Goal: Task Accomplishment & Management: Manage account settings

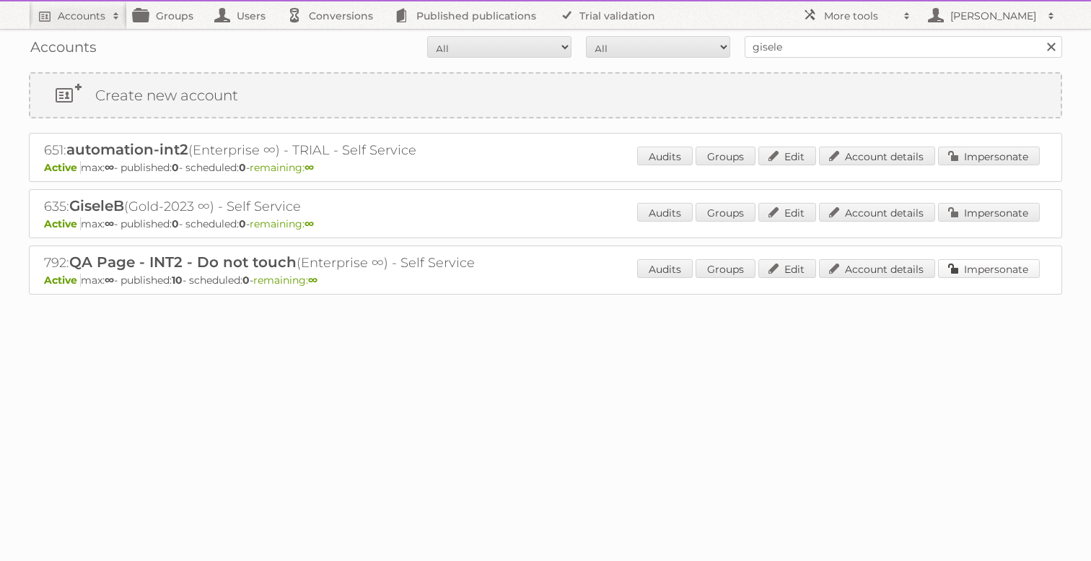
click at [1028, 272] on link "Impersonate" at bounding box center [989, 268] width 102 height 19
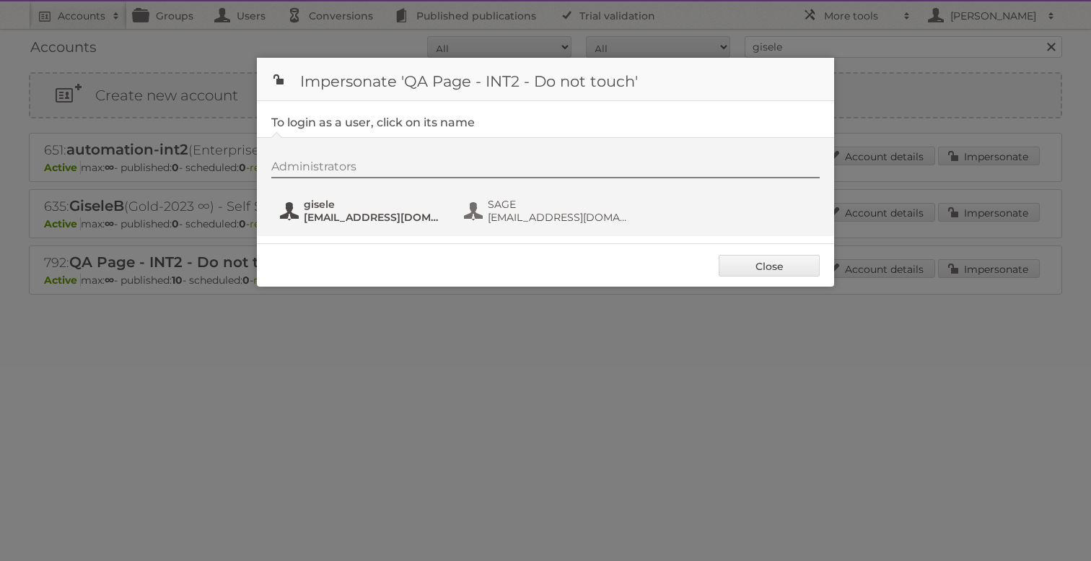
click at [297, 198] on button "gisele [EMAIL_ADDRESS][DOMAIN_NAME]" at bounding box center [364, 210] width 170 height 29
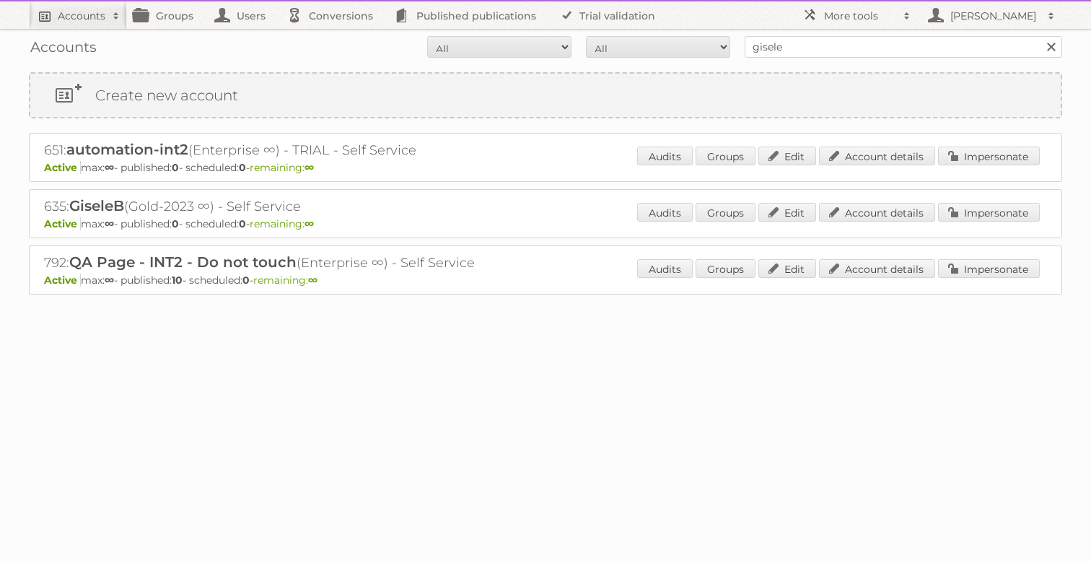
click at [92, 17] on h2 "Accounts" at bounding box center [82, 16] width 48 height 14
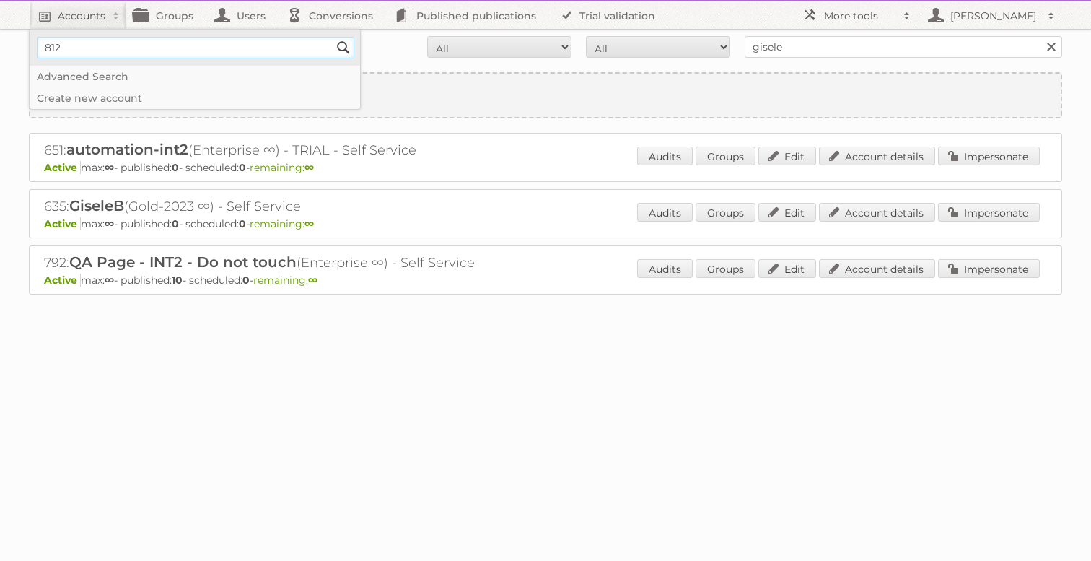
type input"] "812"
click at [333, 37] on input "Search" at bounding box center [344, 48] width 22 height 22
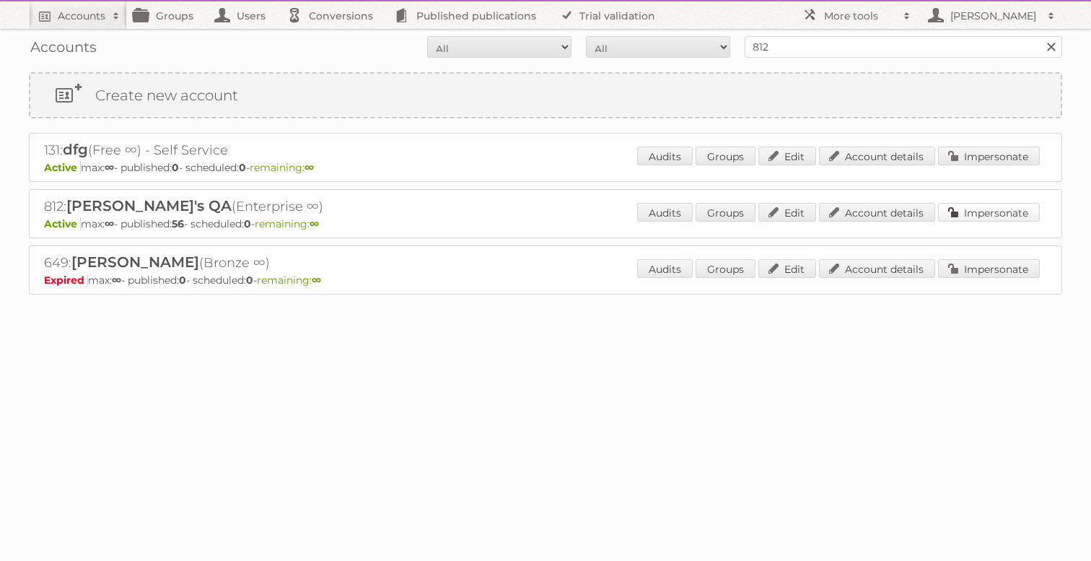
click at [987, 215] on link "Impersonate" at bounding box center [989, 212] width 102 height 19
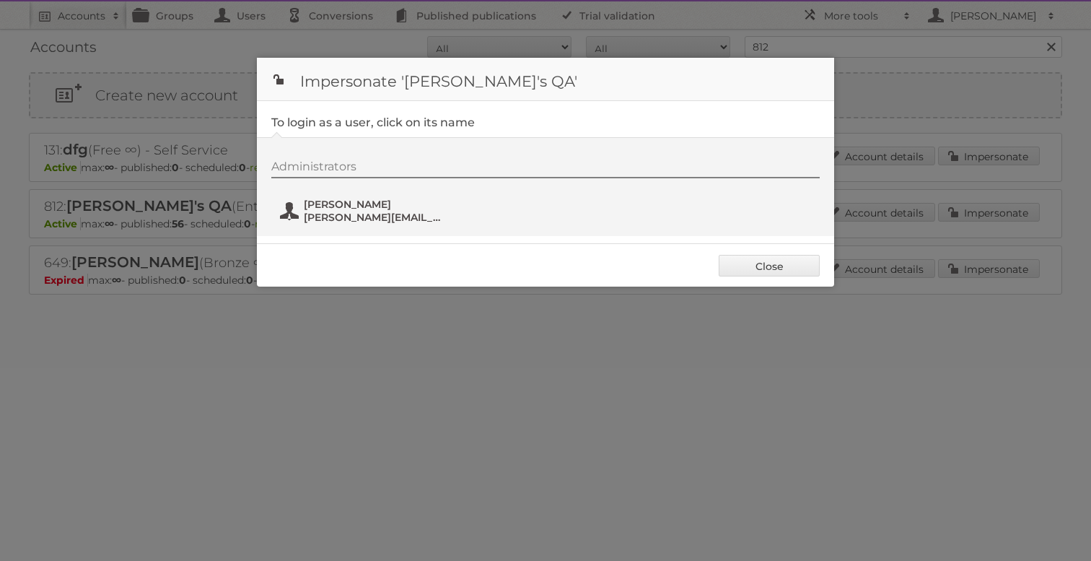
click at [319, 197] on button "[PERSON_NAME] [PERSON_NAME][EMAIL_ADDRESS][DOMAIN_NAME]" at bounding box center [364, 210] width 170 height 29
